Goal: Information Seeking & Learning: Find specific page/section

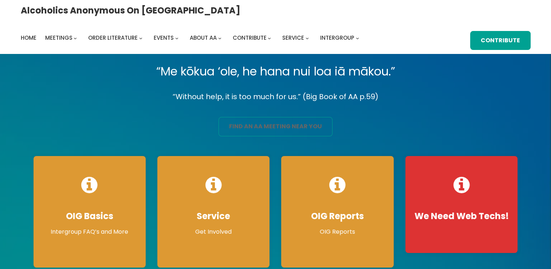
click at [241, 124] on link "find an aa meeting near you" at bounding box center [275, 126] width 114 height 19
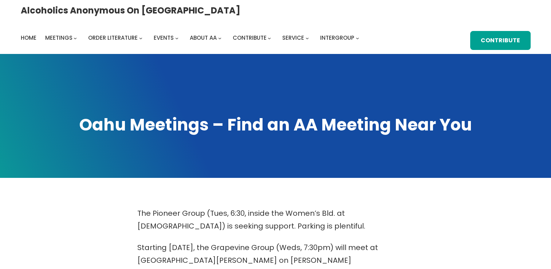
scroll to position [235, 0]
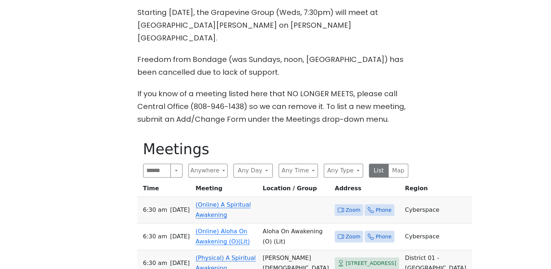
click at [345, 205] on span "Zoom" at bounding box center [352, 209] width 15 height 9
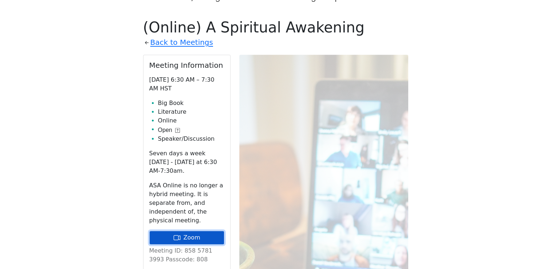
click at [195, 230] on link "Zoom" at bounding box center [186, 237] width 75 height 14
